Goal: Use online tool/utility: Utilize a website feature to perform a specific function

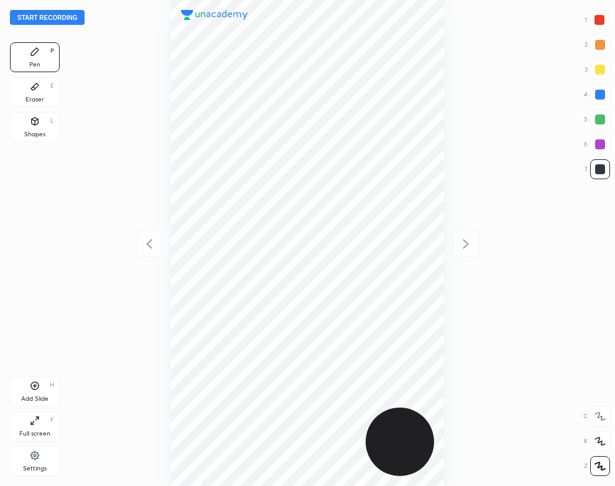
scroll to position [486, 416]
click at [114, 112] on div at bounding box center [308, 243] width 416 height 486
click at [60, 26] on div "Start recording 1 2 3 4 5 6 7 R O A L C X Z Erase all C X Z Pen P Eraser E Shap…" at bounding box center [307, 243] width 615 height 486
click at [63, 28] on div "Start recording 1 2 3 4 5 6 7 R O A L C X Z Erase all C X Z Pen P Eraser E Shap…" at bounding box center [307, 243] width 615 height 486
click at [58, 14] on button "Start recording" at bounding box center [47, 17] width 75 height 15
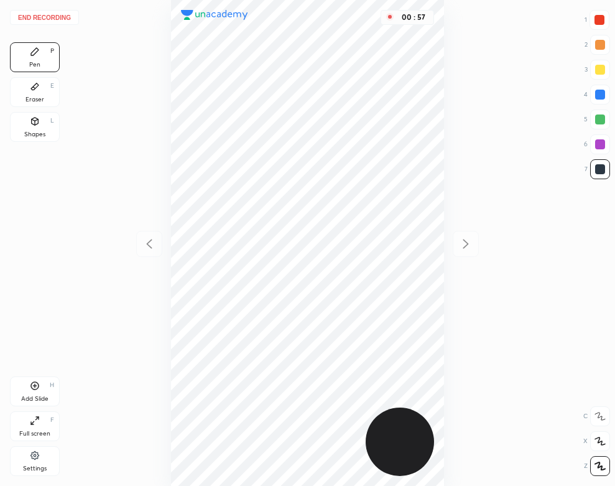
click at [602, 93] on div at bounding box center [600, 95] width 10 height 10
click at [35, 460] on icon at bounding box center [35, 455] width 10 height 11
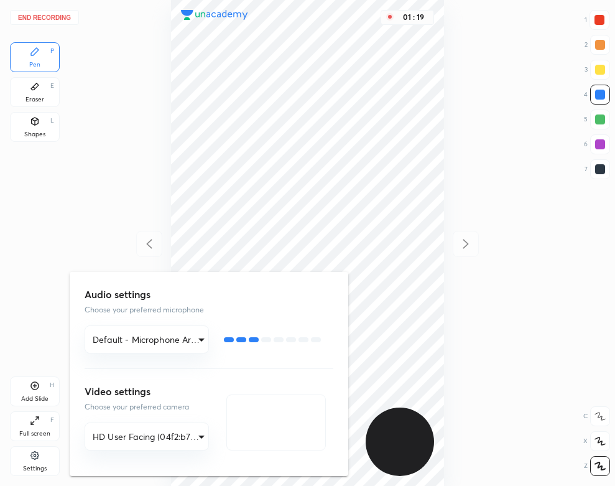
click at [2, 310] on div at bounding box center [307, 243] width 615 height 486
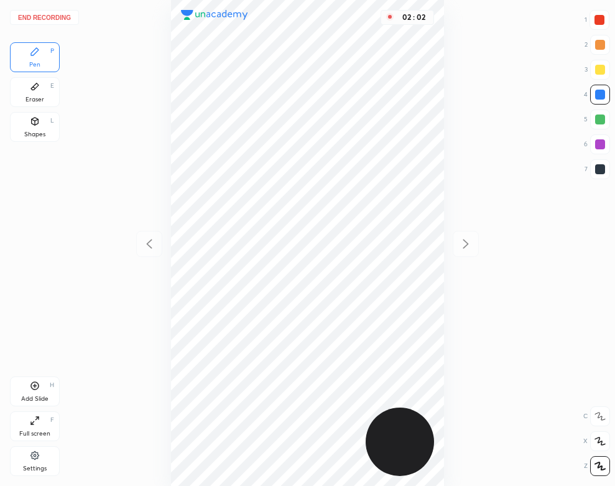
click at [47, 391] on div "Add Slide H" at bounding box center [35, 391] width 50 height 30
click at [152, 242] on icon at bounding box center [149, 243] width 15 height 15
click at [471, 233] on div at bounding box center [466, 244] width 26 height 26
click at [40, 124] on div "Shapes L" at bounding box center [35, 127] width 50 height 30
click at [32, 58] on div "Pen P" at bounding box center [35, 57] width 50 height 30
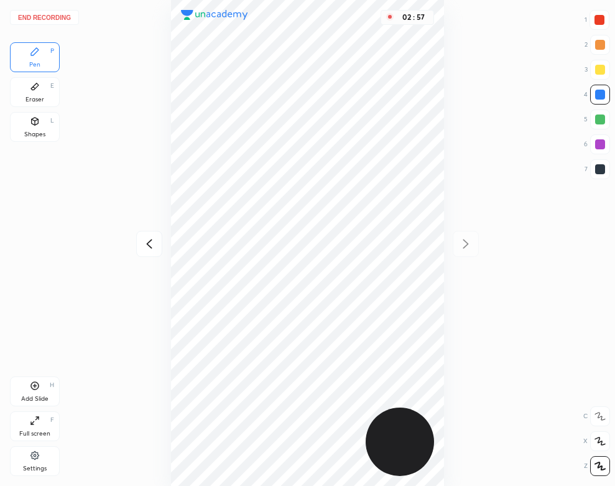
click at [58, 15] on button "End recording" at bounding box center [44, 17] width 69 height 15
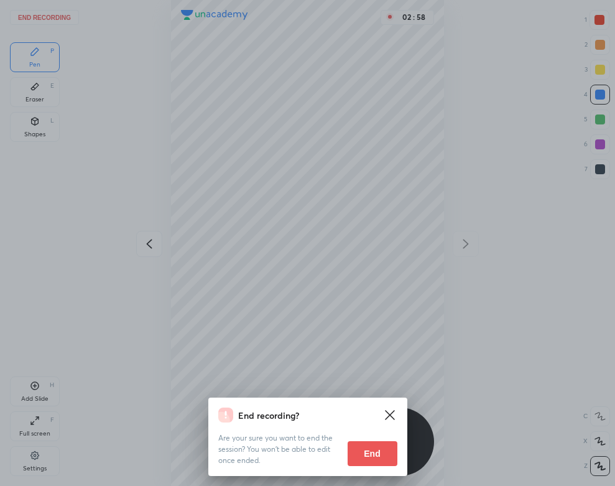
click at [357, 452] on button "End" at bounding box center [373, 453] width 50 height 25
